Goal: Find specific page/section

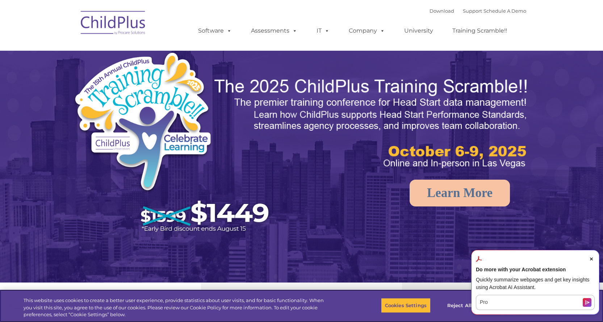
select select "MEDIUM"
click at [593, 256] on span "Close Acrobat AI Assistant Dialog" at bounding box center [591, 259] width 7 height 7
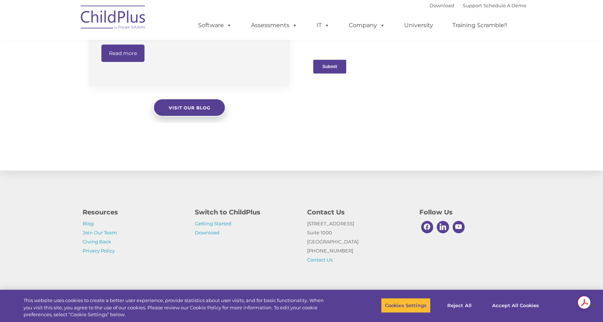
scroll to position [753, 0]
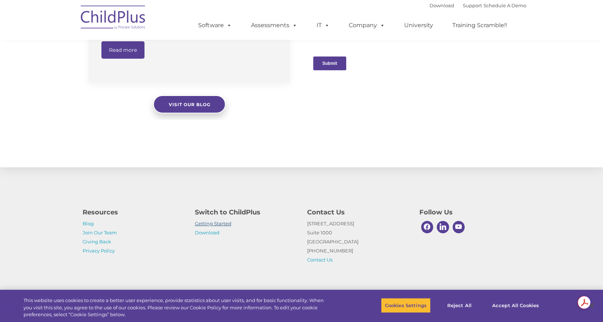
click at [220, 223] on link "Getting Started" at bounding box center [213, 223] width 37 height 6
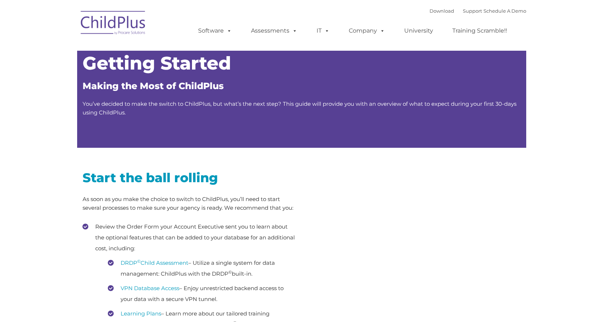
type input ""
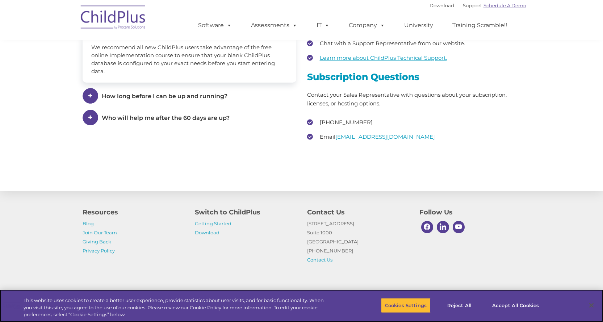
scroll to position [1058, 0]
